Goal: Obtain resource: Download file/media

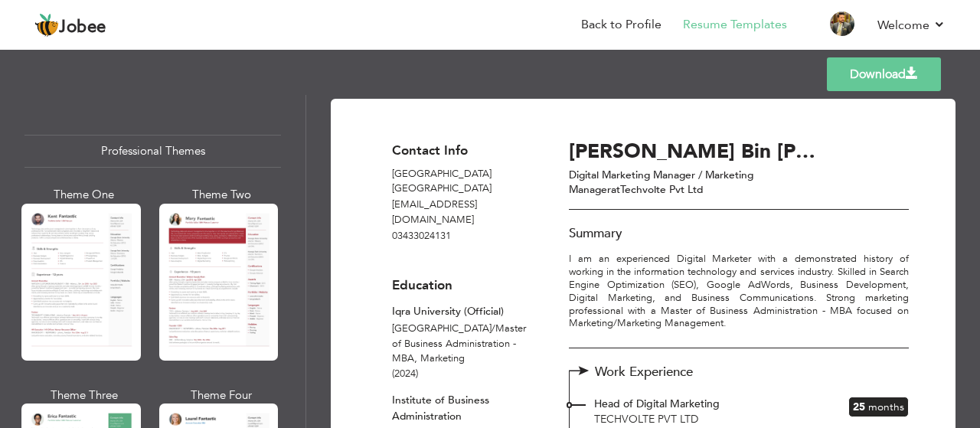
scroll to position [1072, 0]
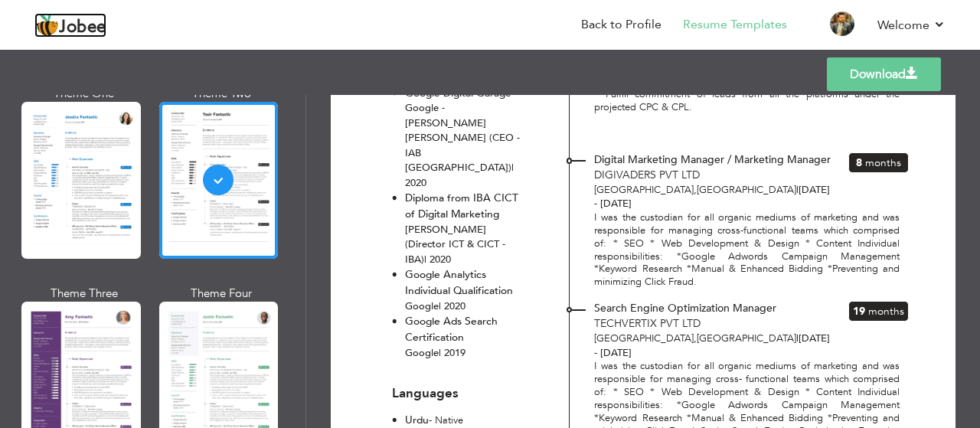
click at [99, 30] on span "Jobee" at bounding box center [82, 27] width 47 height 17
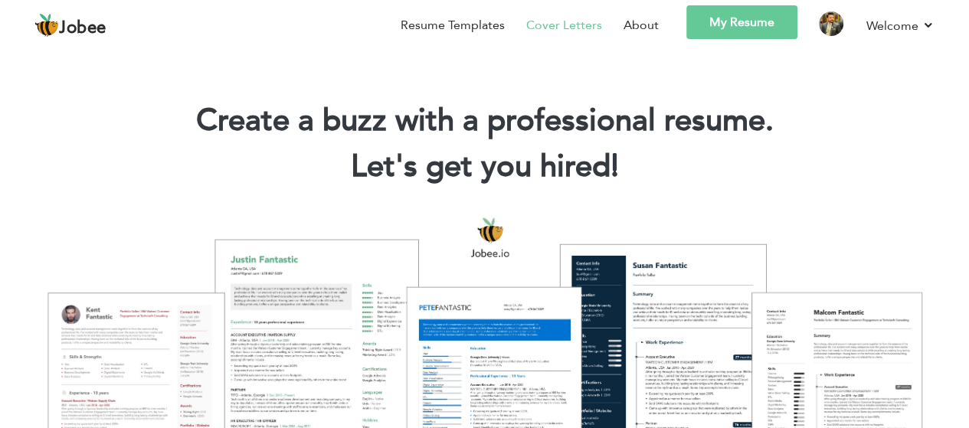
click at [587, 26] on link "Cover Letters" at bounding box center [564, 25] width 76 height 18
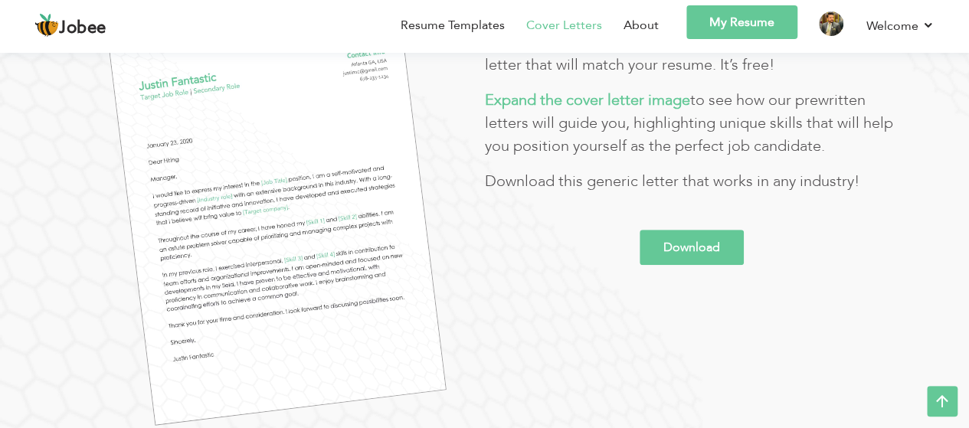
scroll to position [306, 0]
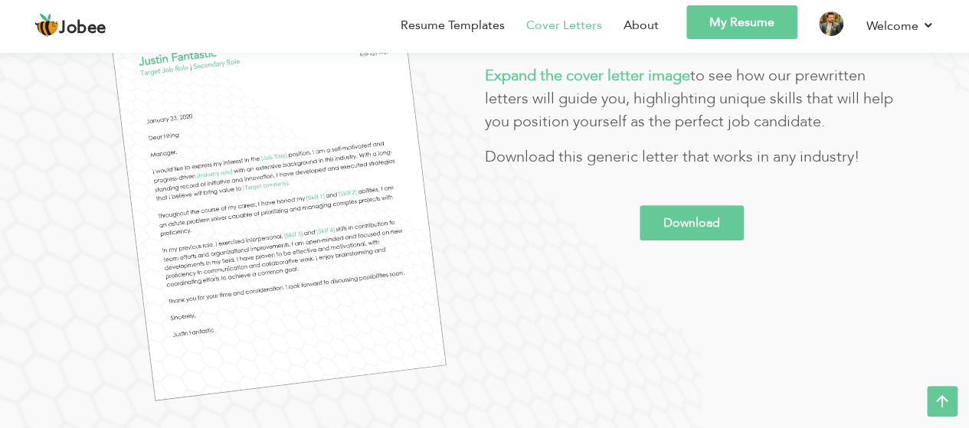
click at [723, 214] on link "Download" at bounding box center [692, 222] width 104 height 35
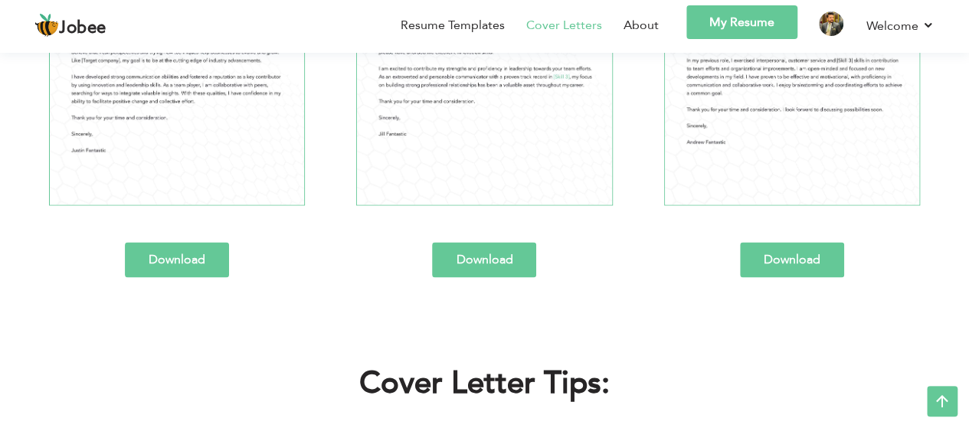
scroll to position [919, 0]
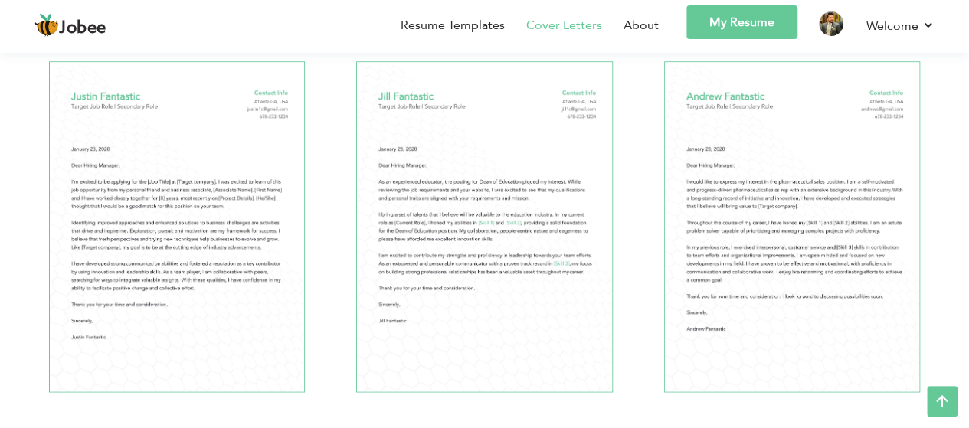
click at [251, 198] on img at bounding box center [177, 226] width 256 height 331
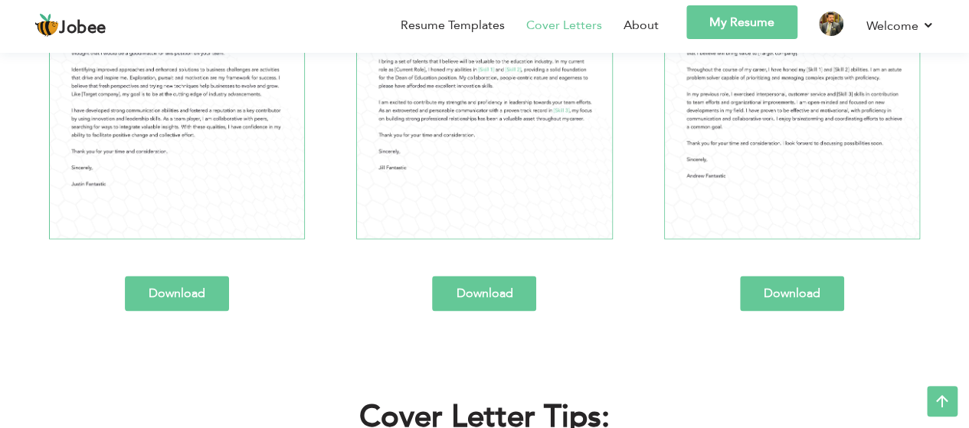
click at [542, 142] on img at bounding box center [484, 73] width 256 height 331
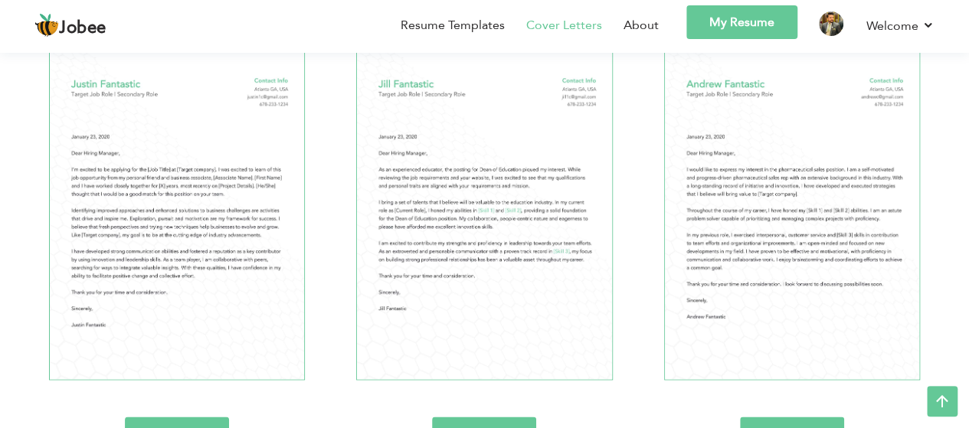
scroll to position [996, 0]
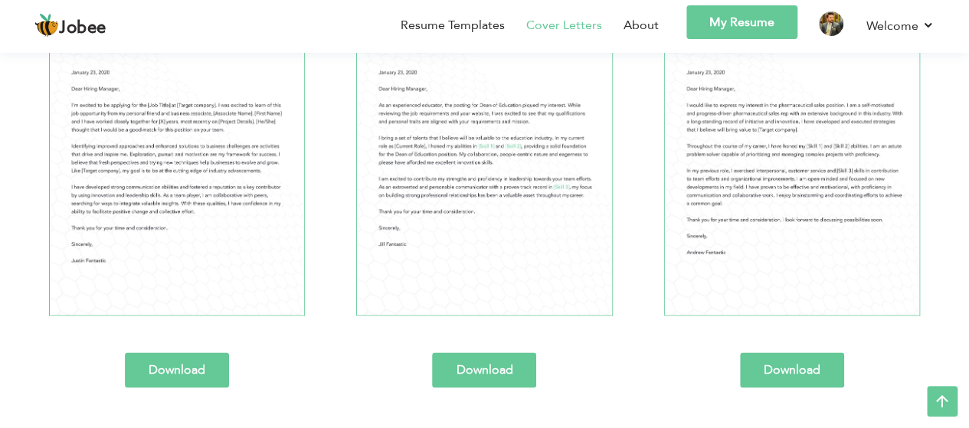
click at [175, 369] on link "Download" at bounding box center [177, 369] width 104 height 35
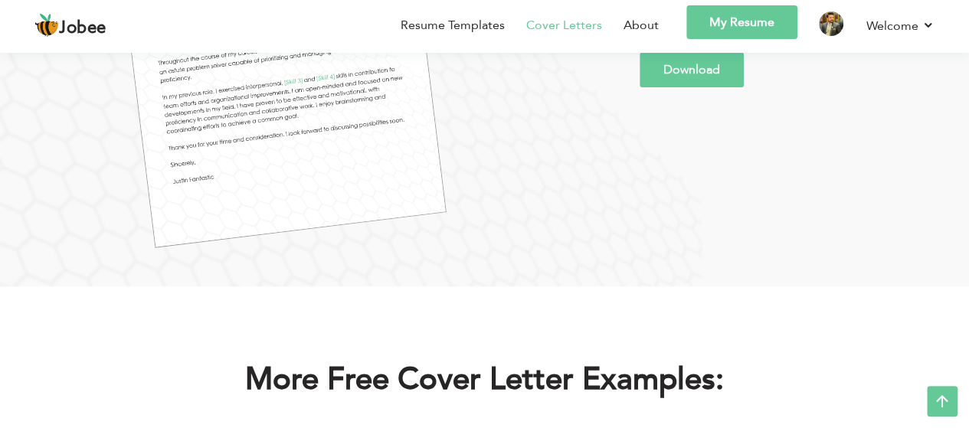
scroll to position [0, 0]
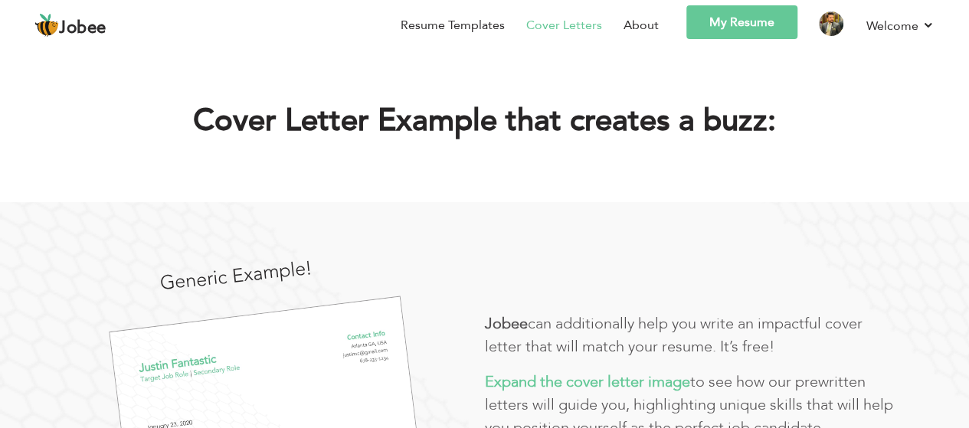
click at [67, 25] on span "Jobee" at bounding box center [82, 28] width 47 height 17
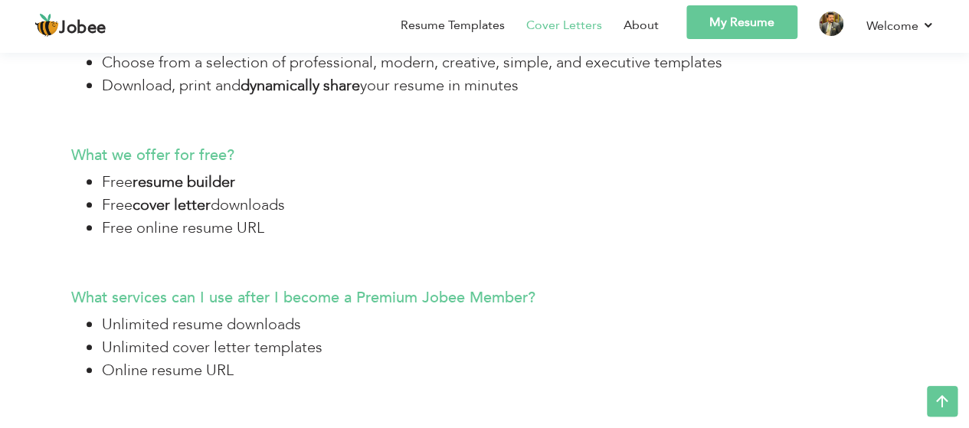
scroll to position [3537, 0]
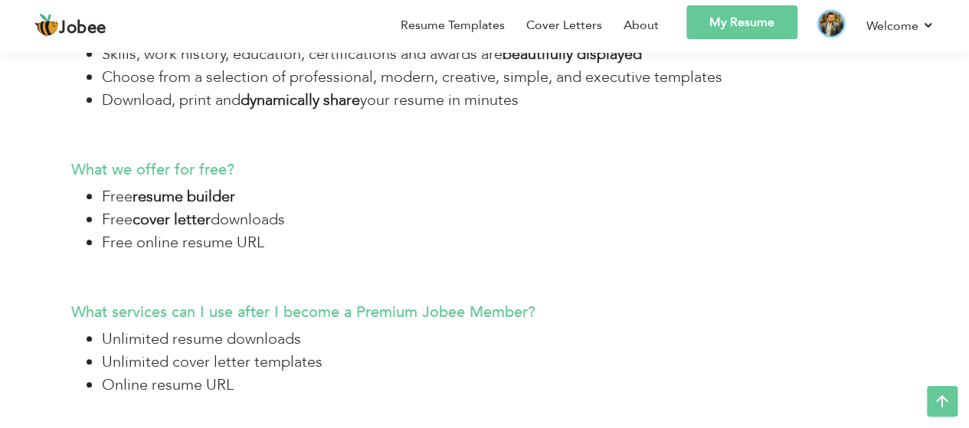
click at [827, 24] on img at bounding box center [831, 23] width 25 height 25
